Goal: Transaction & Acquisition: Register for event/course

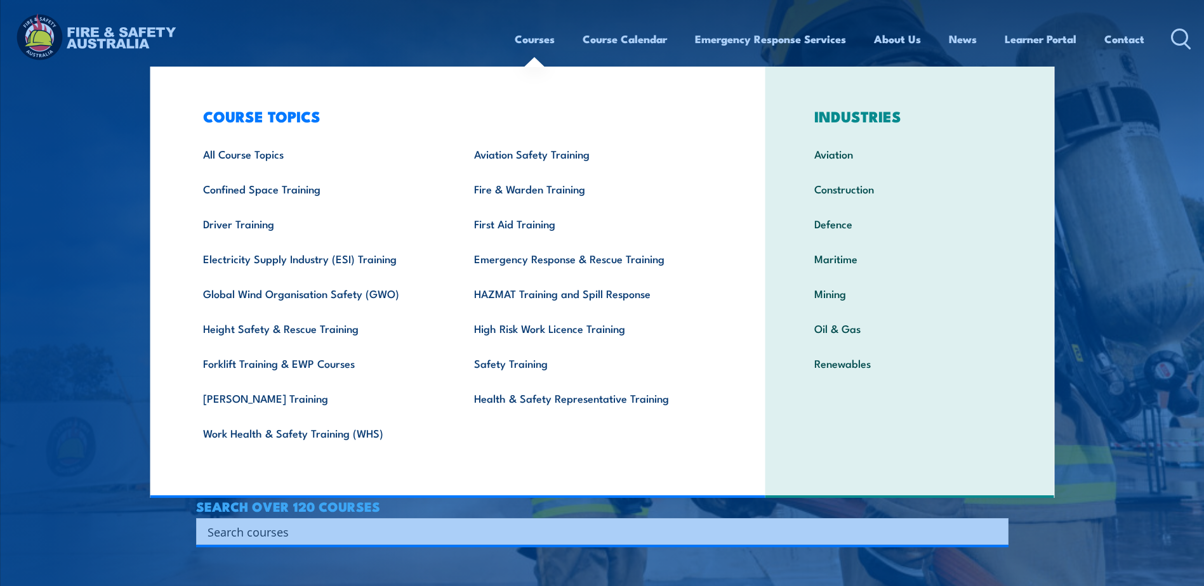
click at [536, 42] on link "Courses" at bounding box center [535, 39] width 40 height 34
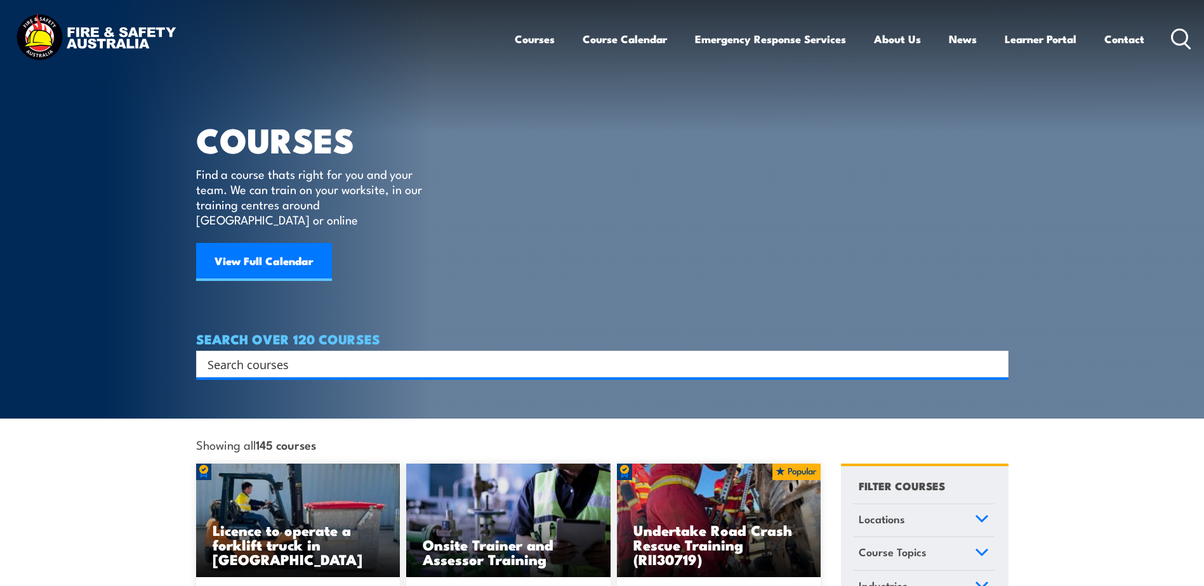
click at [1173, 39] on icon at bounding box center [1181, 39] width 20 height 21
type input "fire warden"
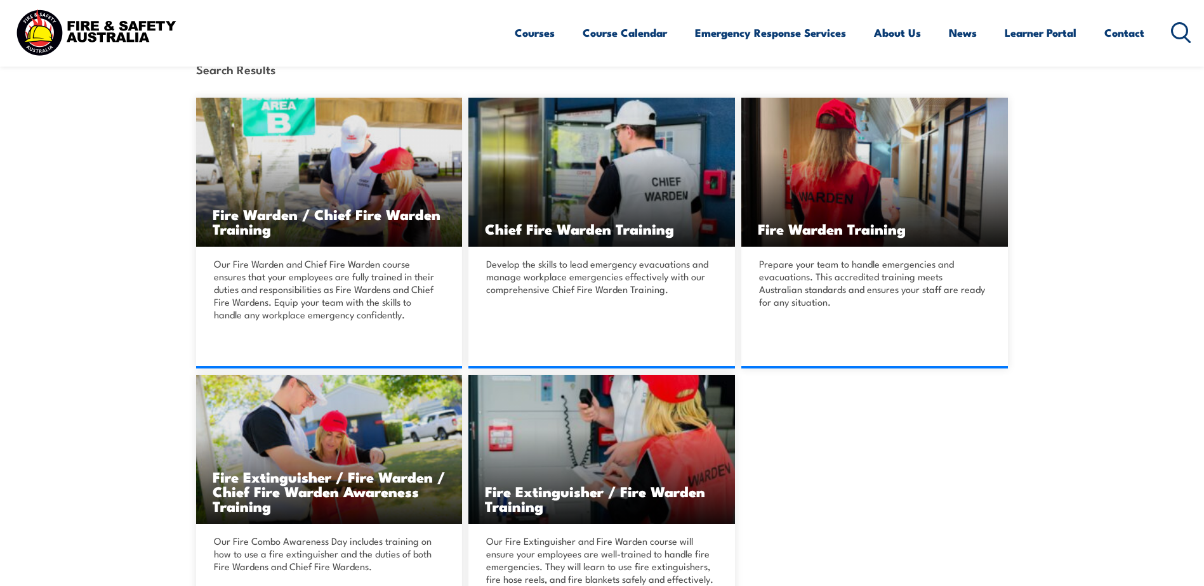
scroll to position [317, 0]
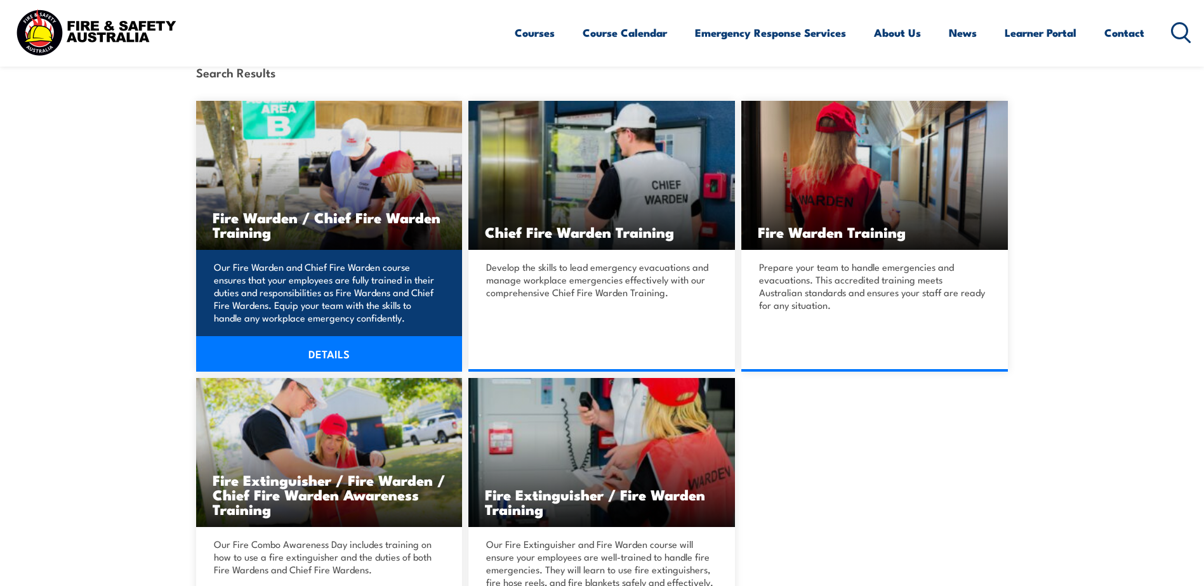
click at [315, 353] on link "DETAILS" at bounding box center [329, 354] width 267 height 36
click at [308, 221] on h3 "Fire Warden / Chief Fire Warden Training" at bounding box center [330, 224] width 234 height 29
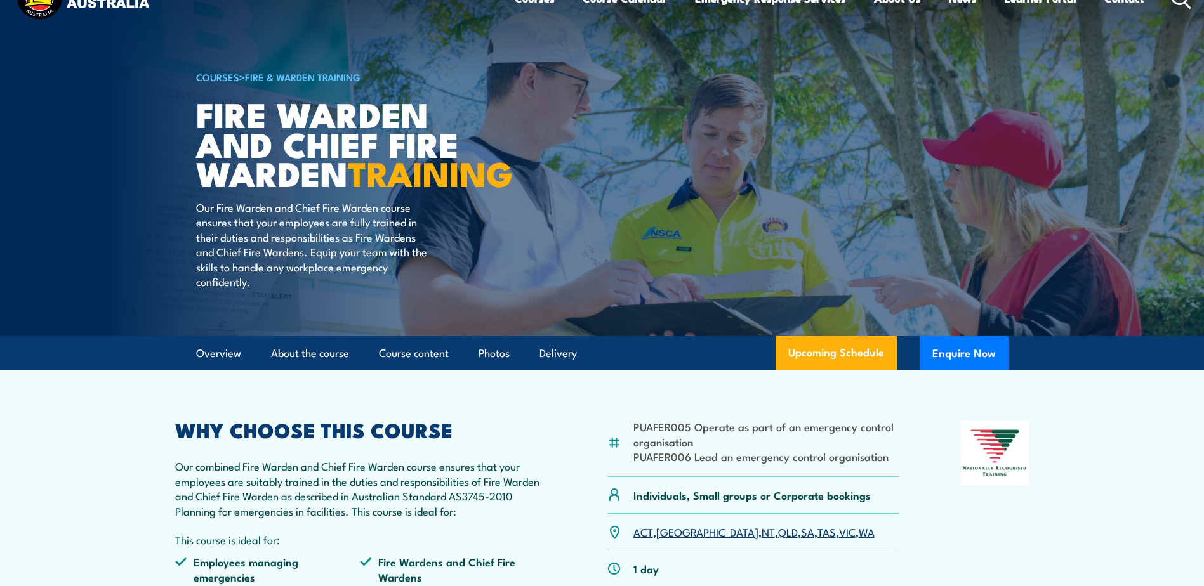
scroll to position [254, 0]
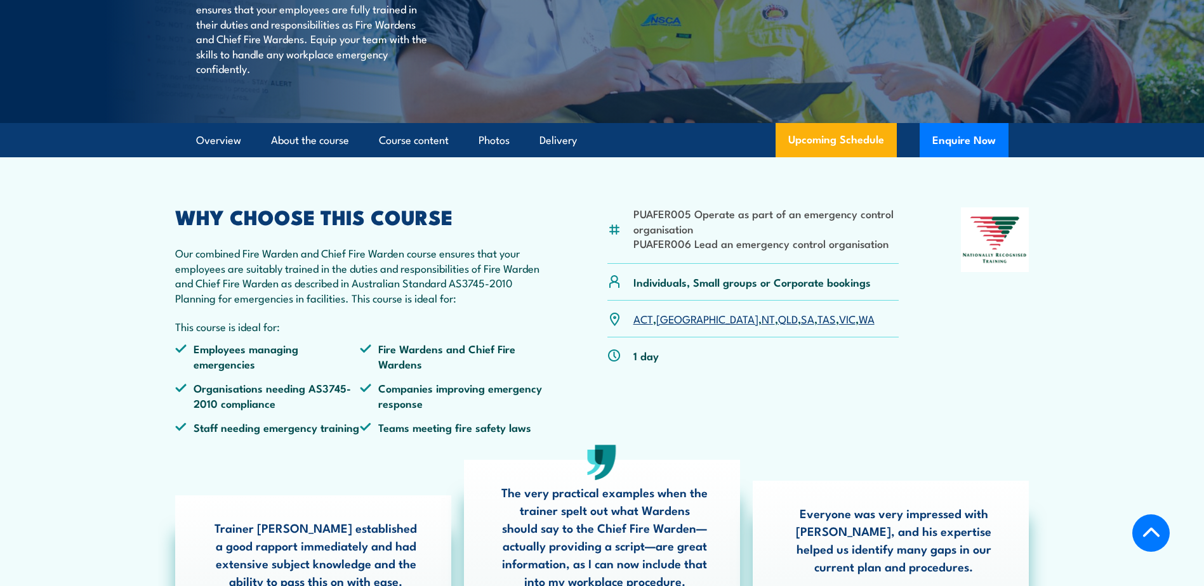
click at [645, 326] on link "ACT" at bounding box center [643, 318] width 20 height 15
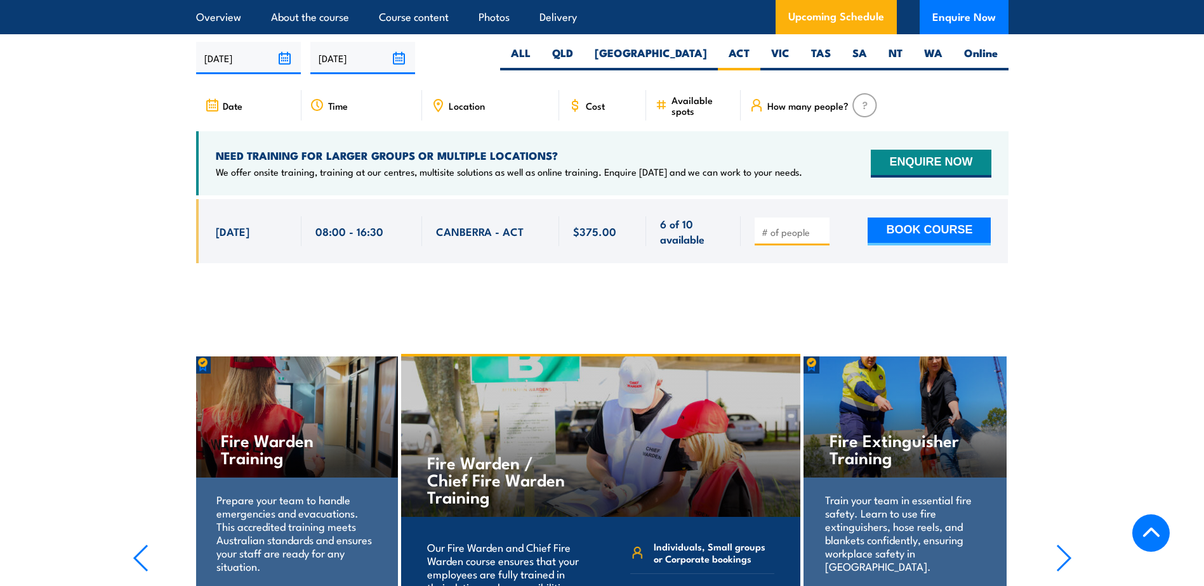
scroll to position [2184, 0]
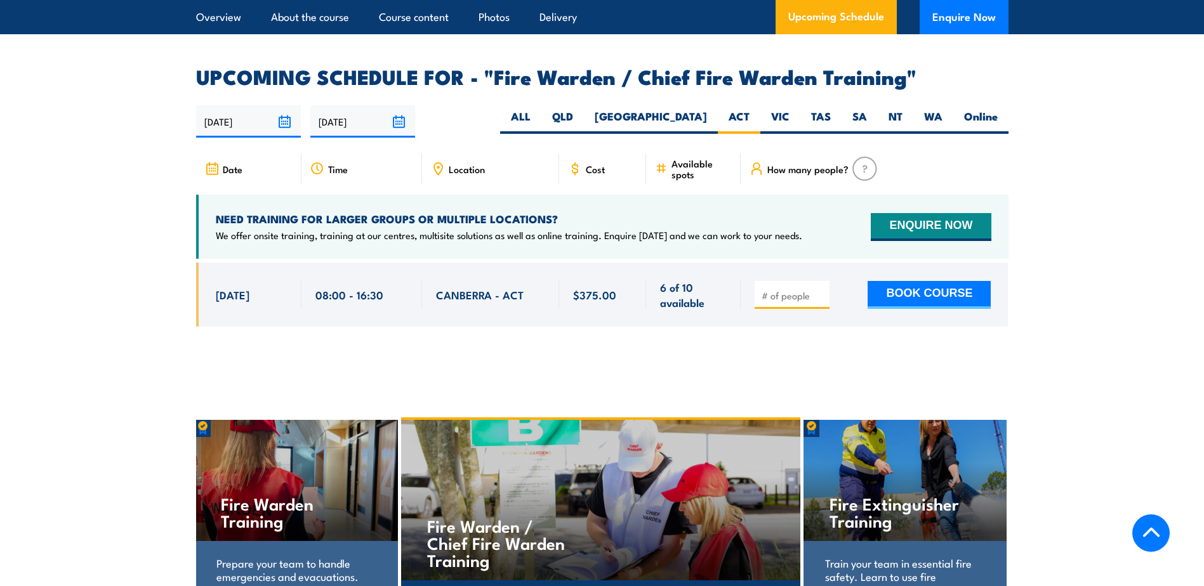
click at [275, 114] on input "16/09/2025" at bounding box center [248, 121] width 105 height 32
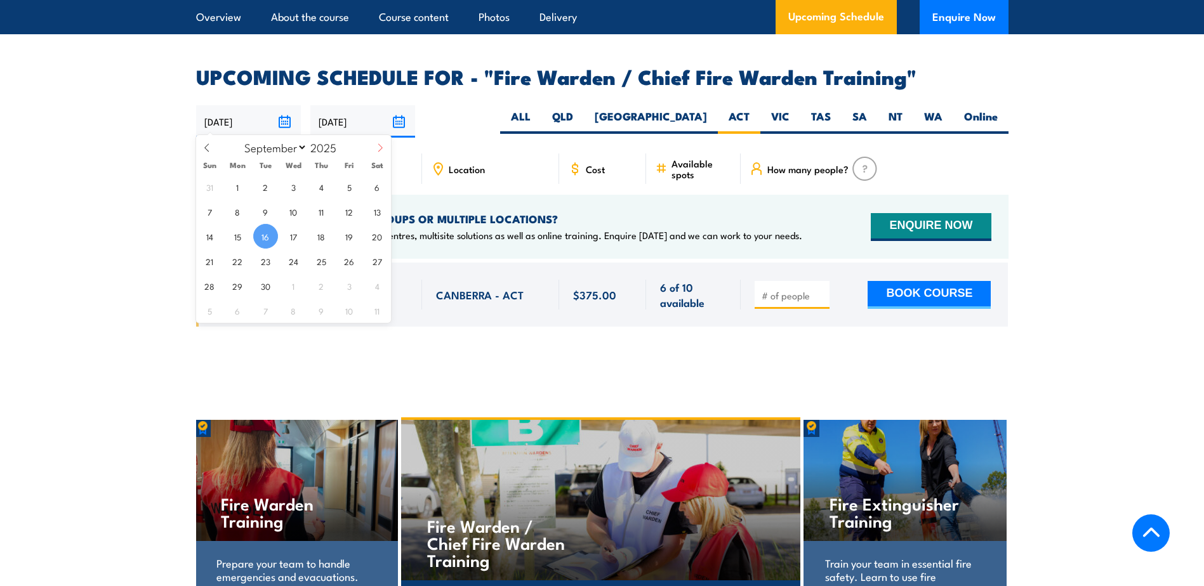
click at [375, 148] on span at bounding box center [380, 152] width 22 height 34
select select "11"
click at [268, 234] on span "16" at bounding box center [265, 236] width 25 height 25
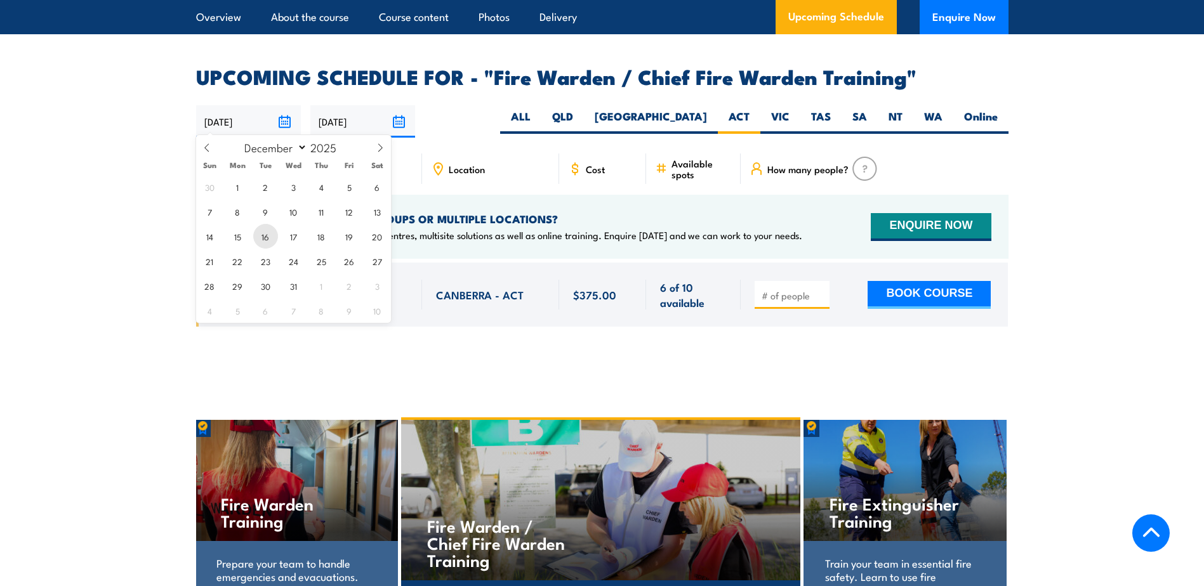
type input "[DATE]"
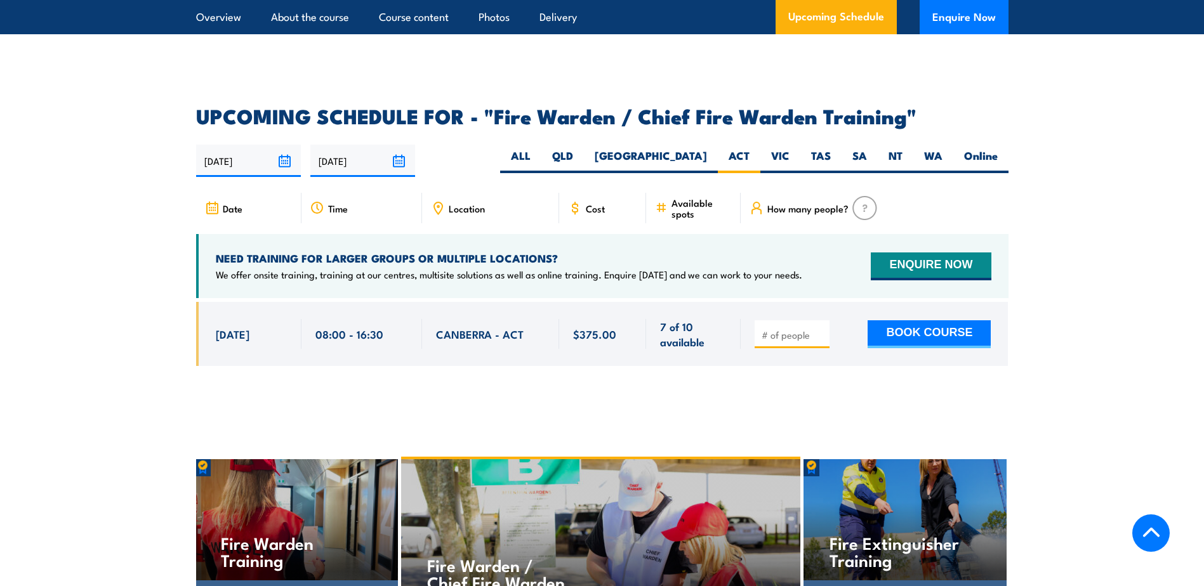
scroll to position [2121, 0]
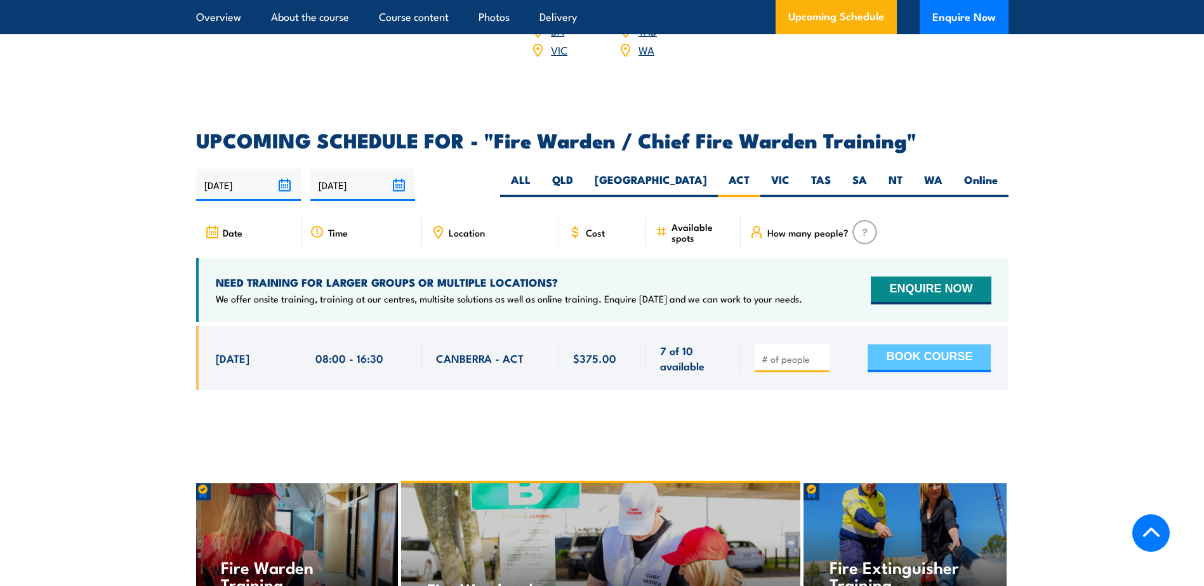
click at [948, 359] on button "BOOK COURSE" at bounding box center [929, 359] width 123 height 28
click at [819, 353] on input "1" at bounding box center [793, 359] width 63 height 13
click at [819, 353] on input "2" at bounding box center [793, 359] width 63 height 13
click at [819, 353] on input "3" at bounding box center [793, 359] width 63 height 13
type input "4"
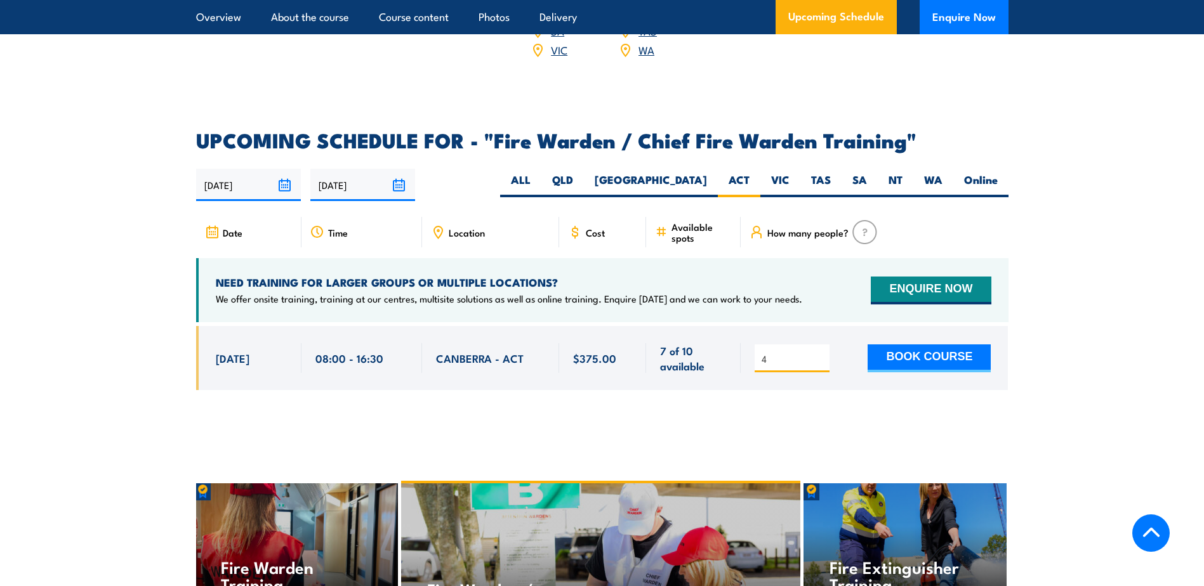
click at [819, 353] on input "4" at bounding box center [793, 359] width 63 height 13
click at [934, 355] on button "BOOK COURSE" at bounding box center [929, 359] width 123 height 28
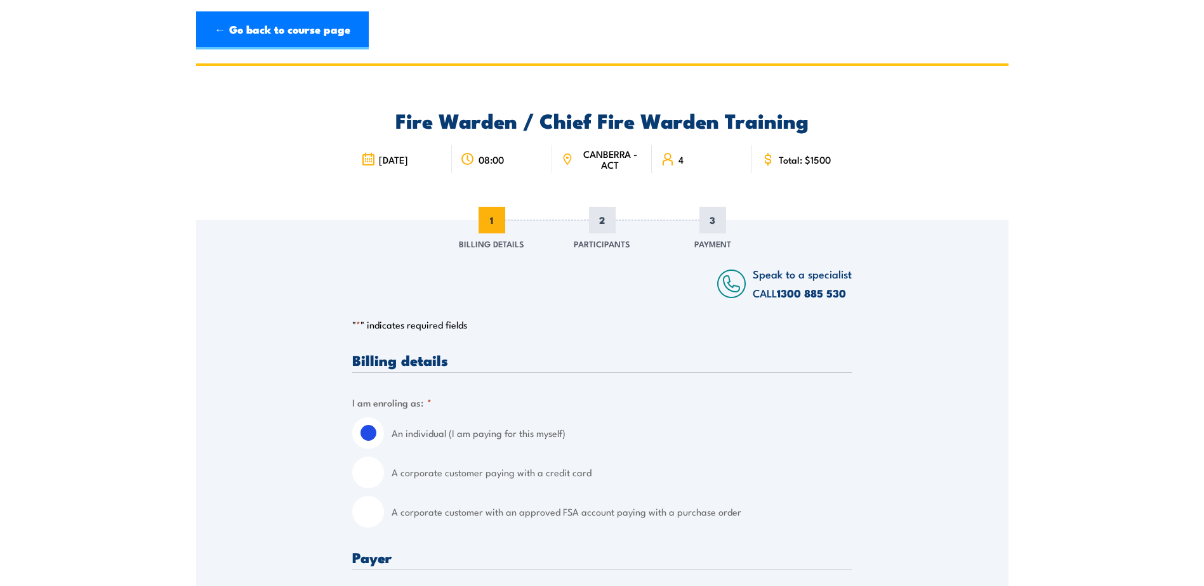
scroll to position [63, 0]
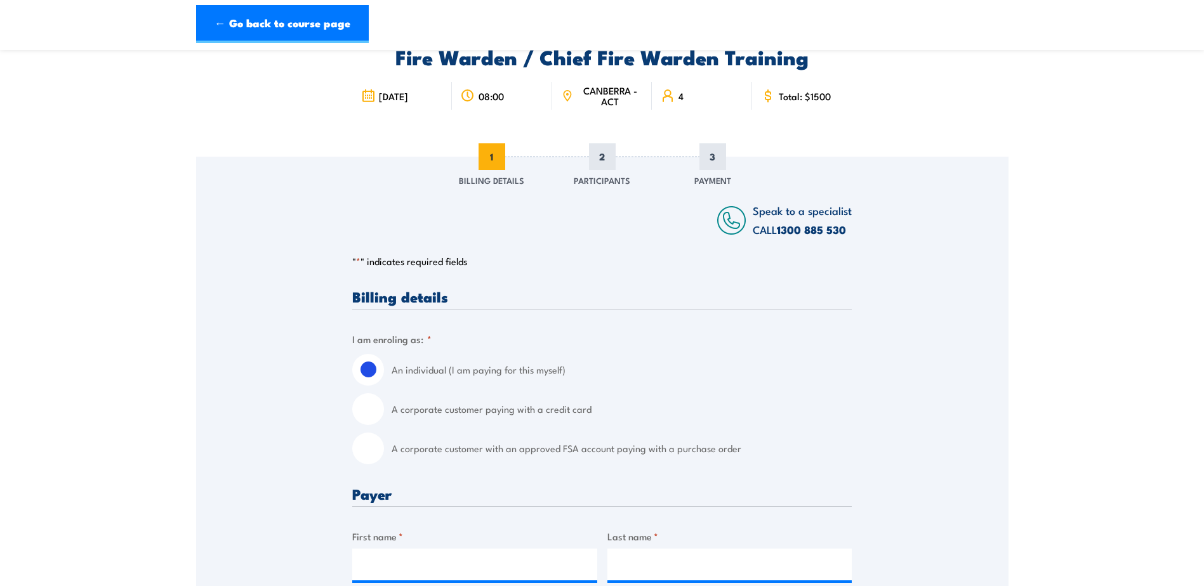
click at [359, 447] on input "A corporate customer with an approved FSA account paying with a purchase order" at bounding box center [368, 449] width 32 height 32
radio input "true"
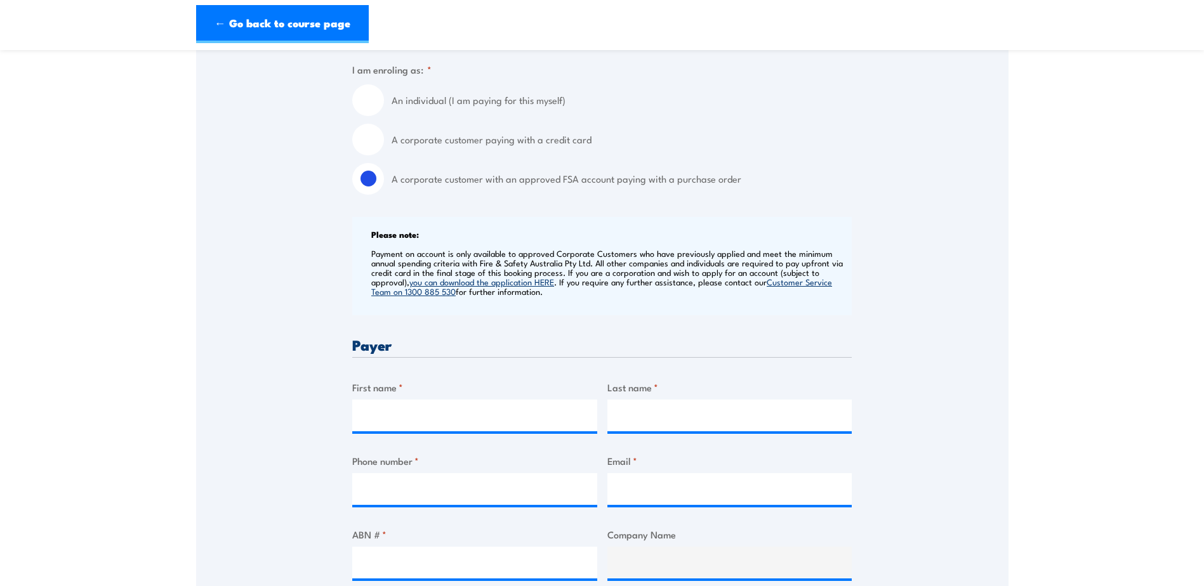
scroll to position [317, 0]
